Goal: Navigation & Orientation: Find specific page/section

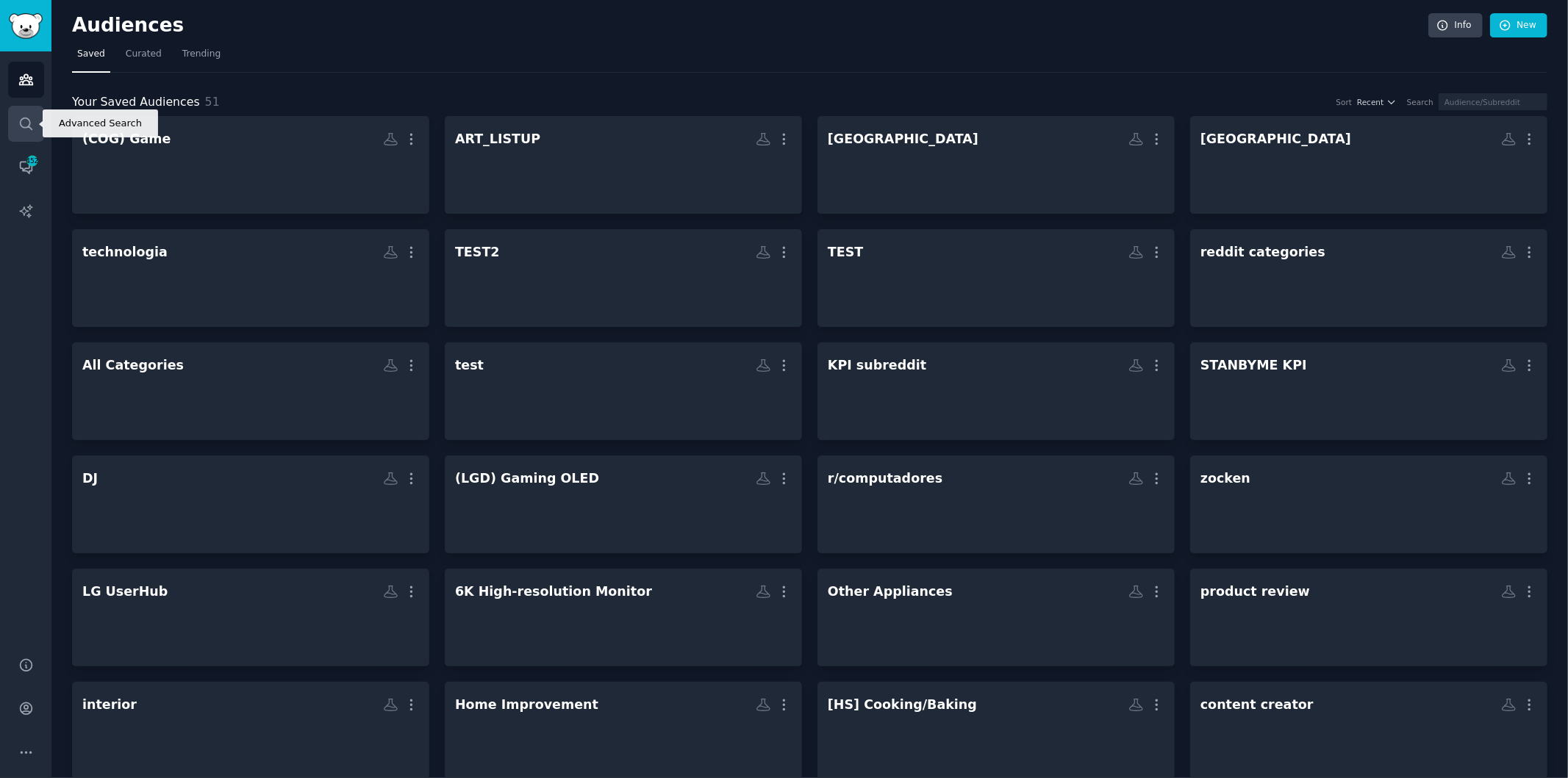
click at [23, 136] on link "Search" at bounding box center [26, 124] width 36 height 36
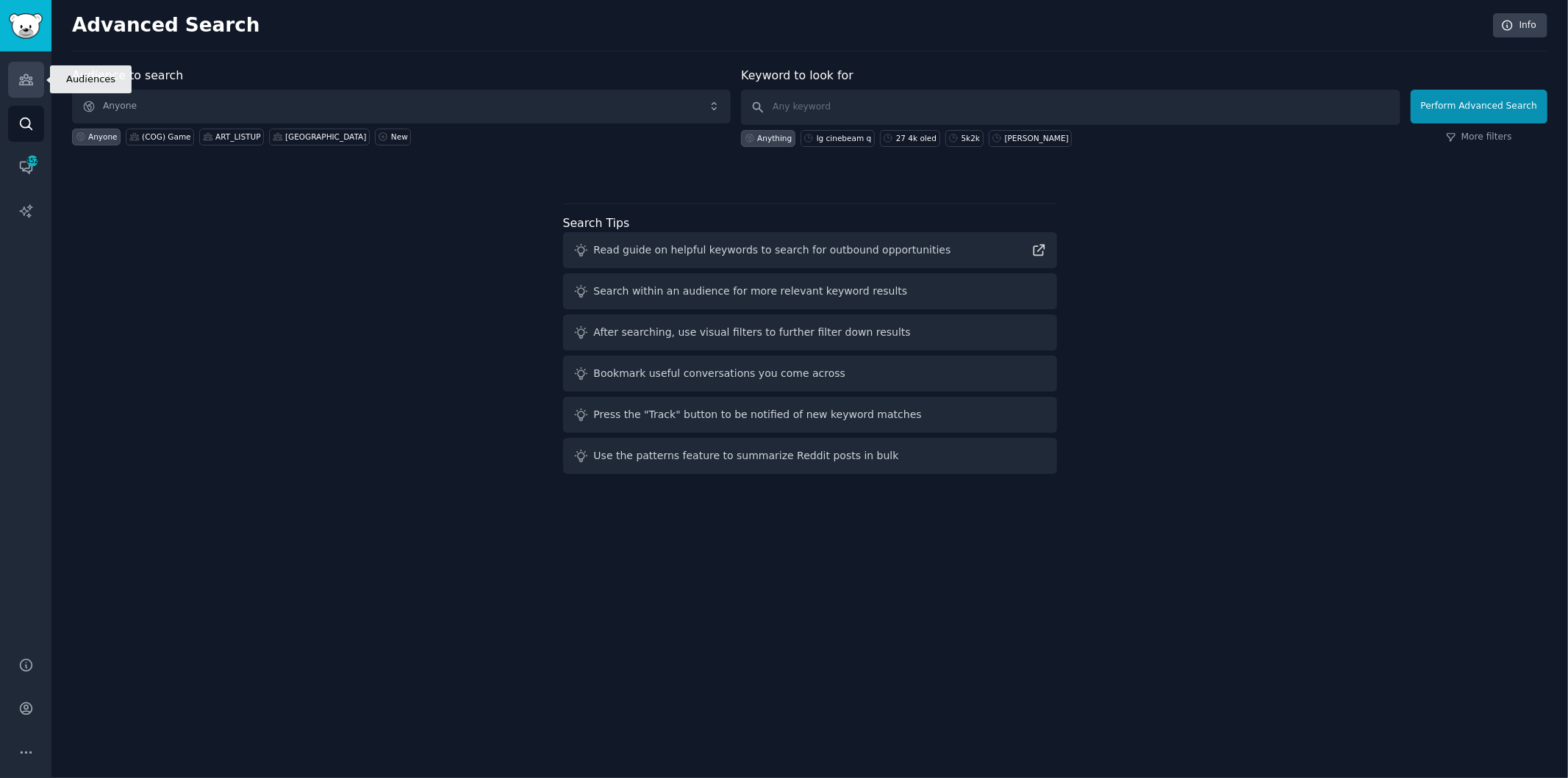
click at [23, 92] on link "Audiences" at bounding box center [26, 80] width 36 height 36
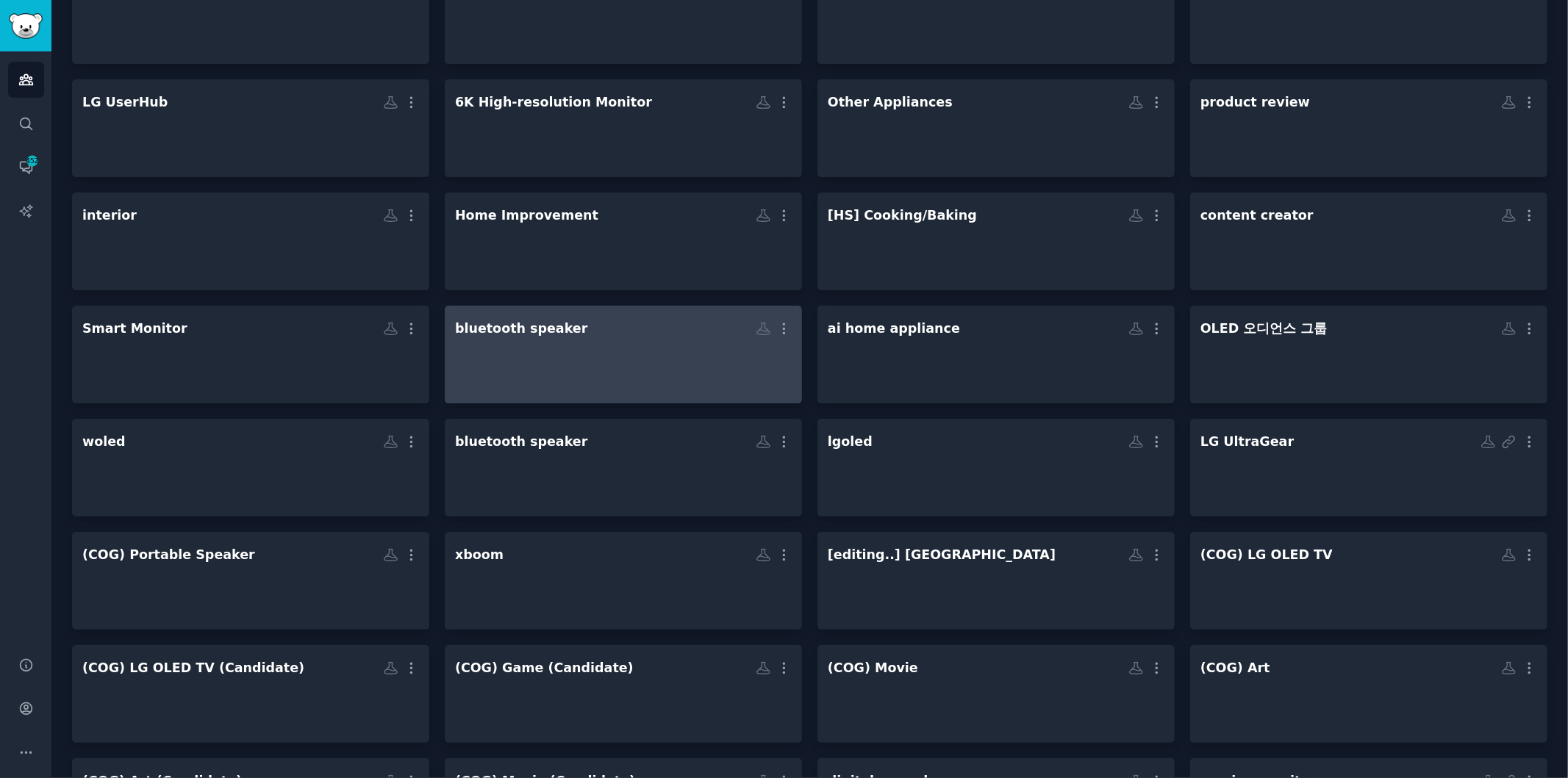
scroll to position [571, 0]
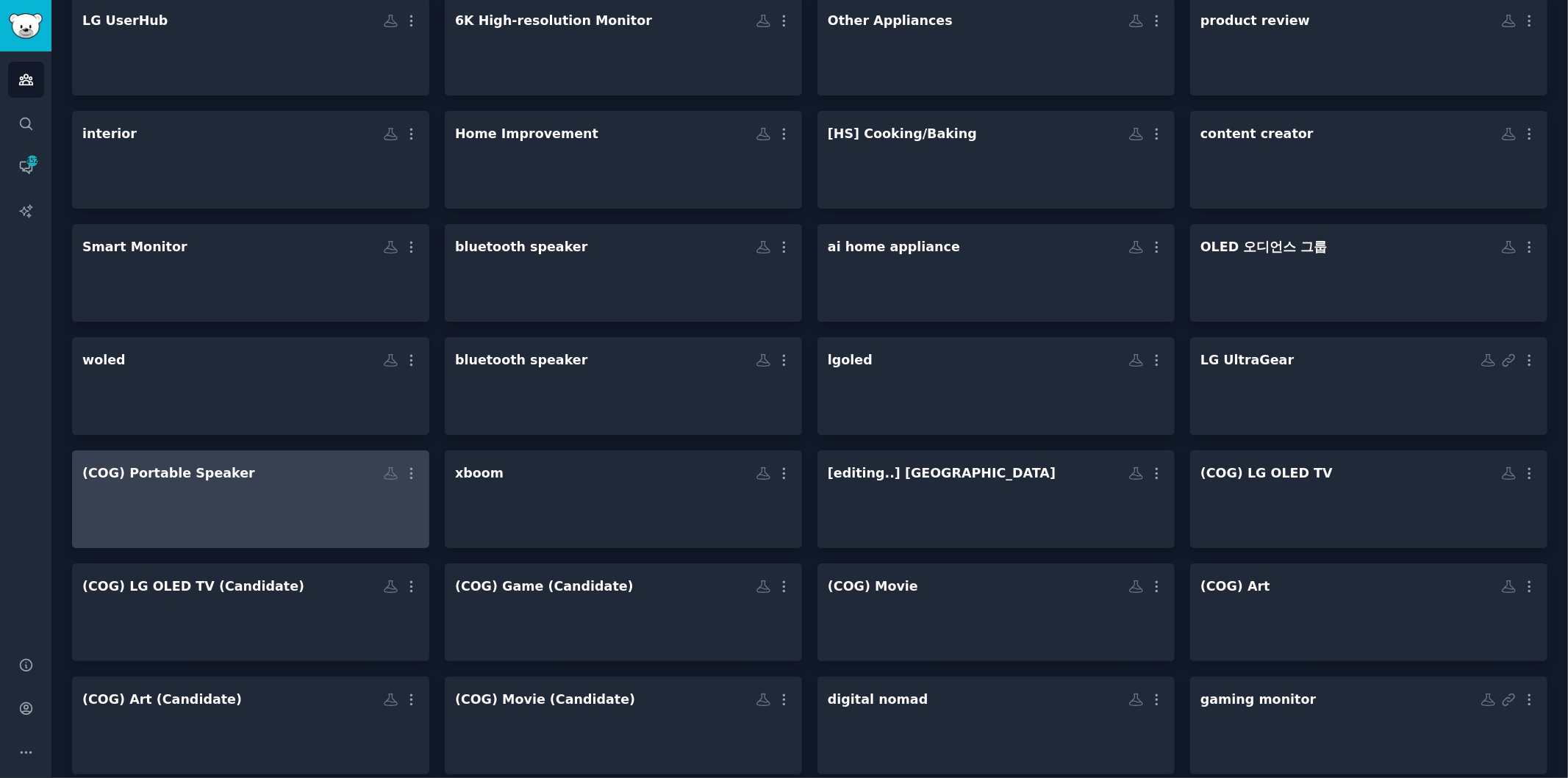
click at [258, 515] on div at bounding box center [250, 512] width 337 height 51
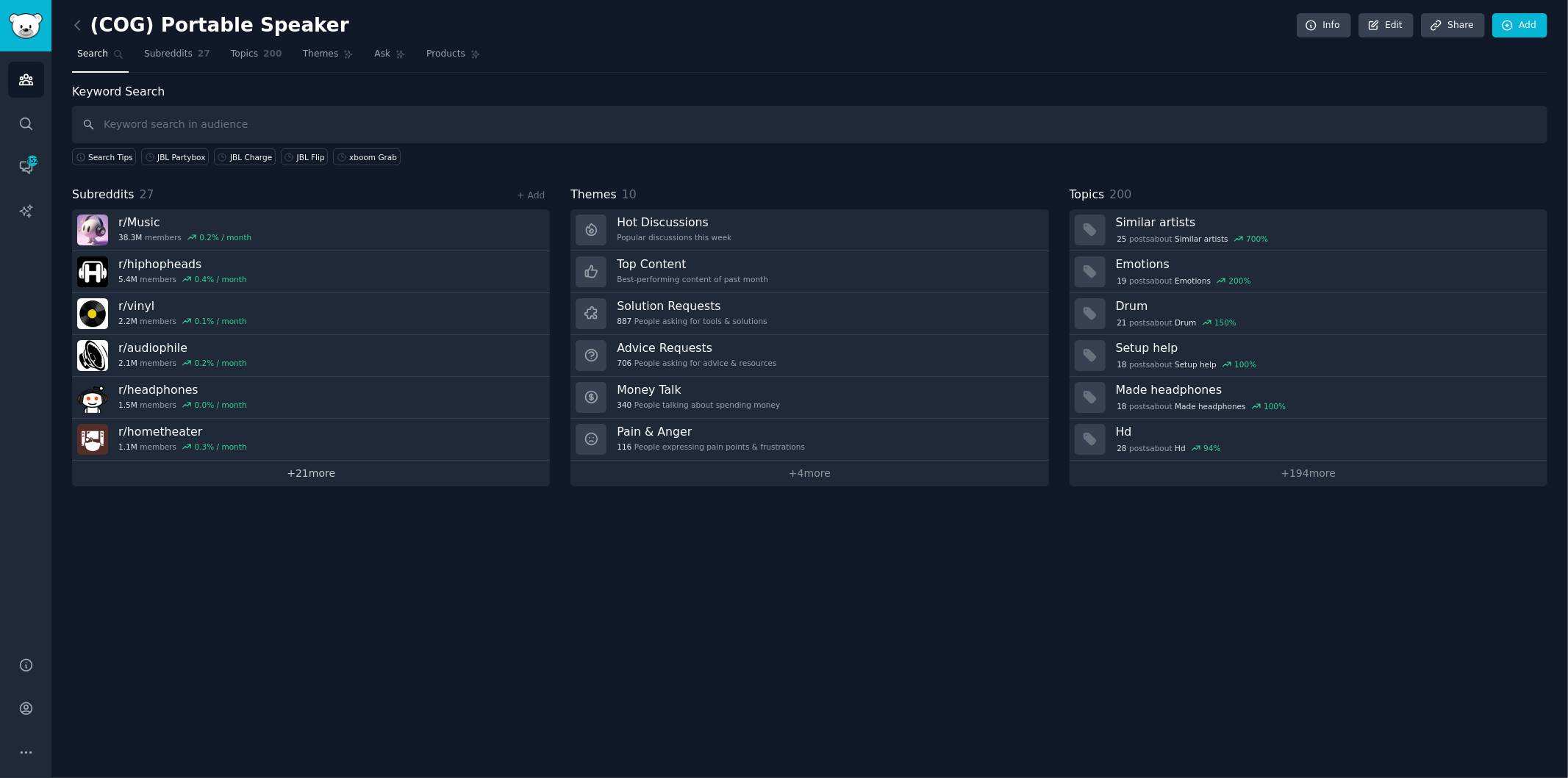
click at [280, 471] on link "+ 21 more" at bounding box center [311, 473] width 478 height 26
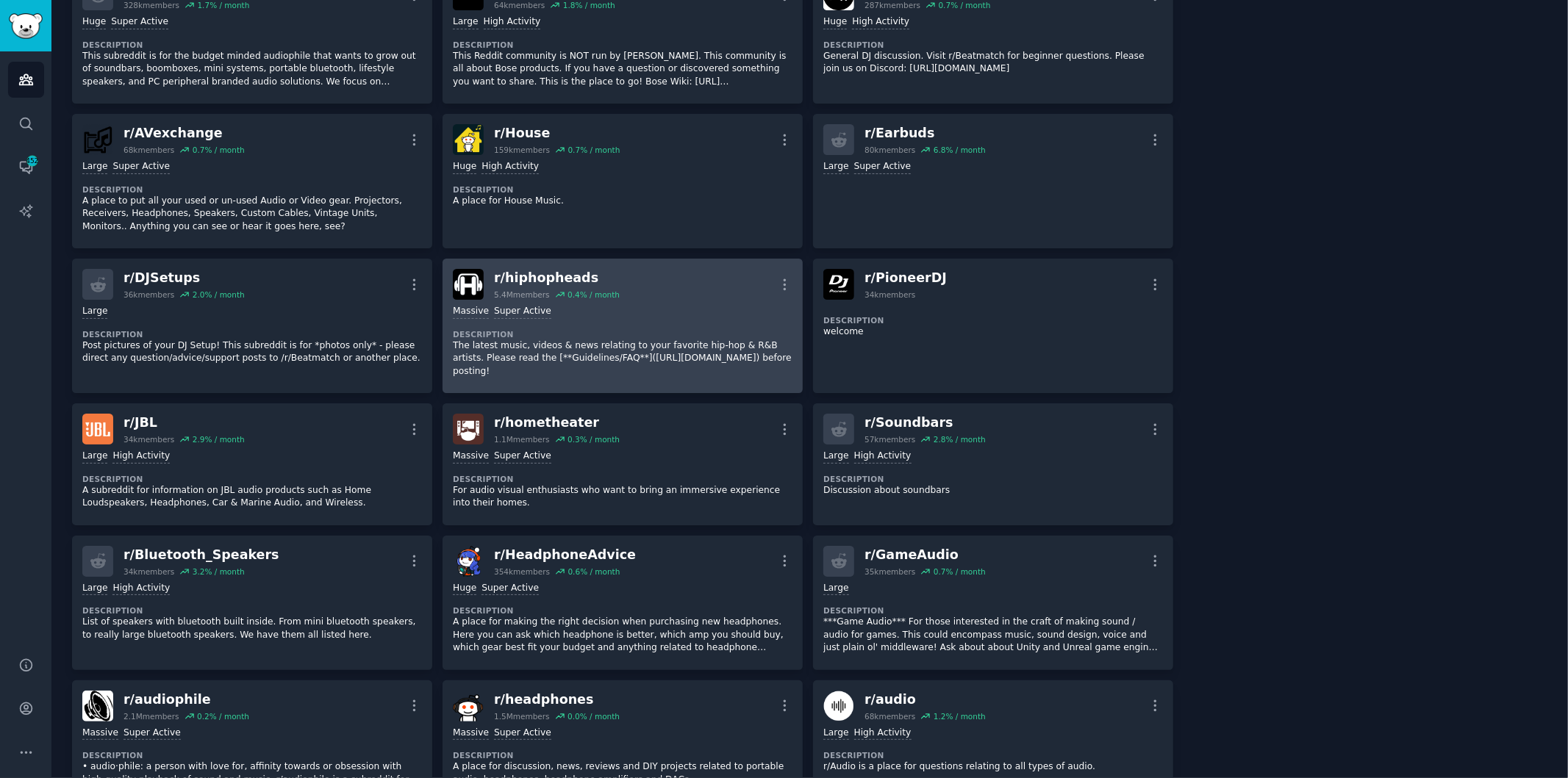
scroll to position [653, 0]
